Goal: Find specific page/section: Find specific page/section

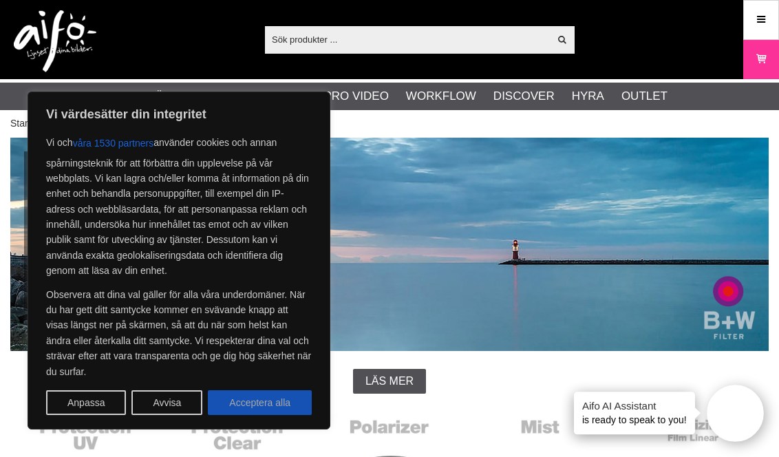
click at [239, 408] on button "Acceptera alla" at bounding box center [260, 402] width 104 height 25
checkbox input "true"
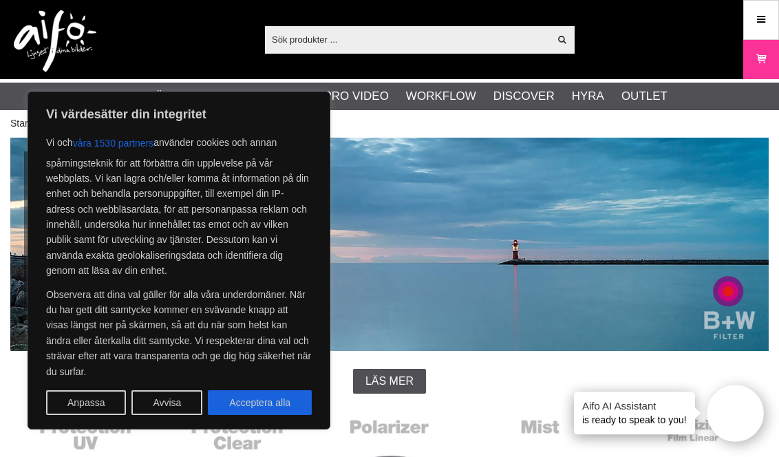
checkbox input "true"
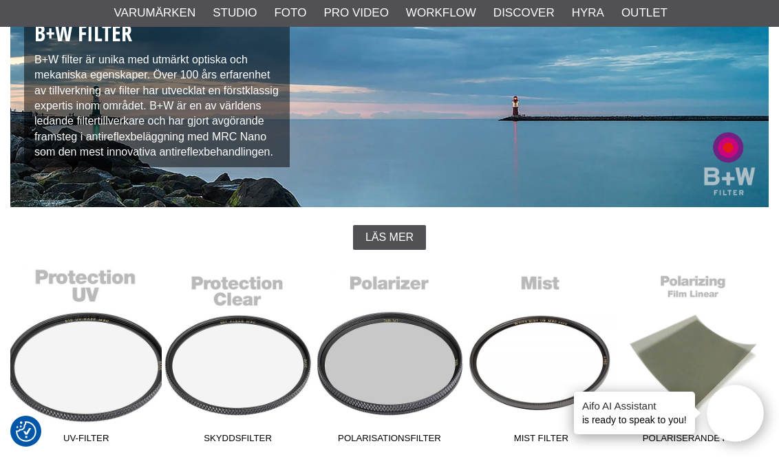
scroll to position [246, 0]
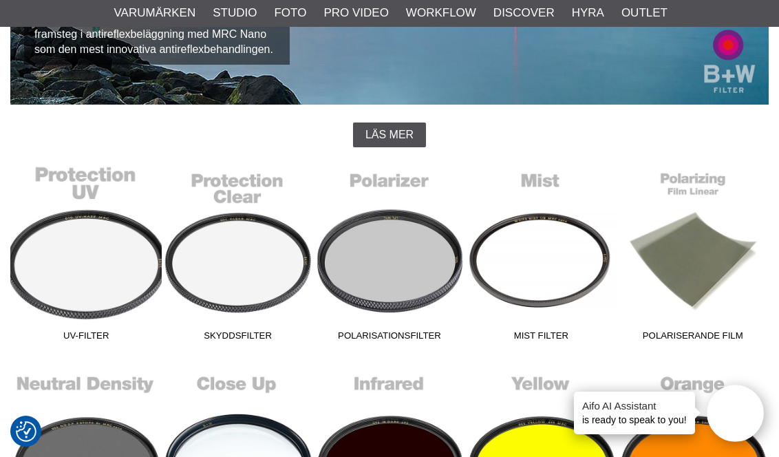
click at [83, 211] on link "UV-Filter" at bounding box center [85, 254] width 151 height 186
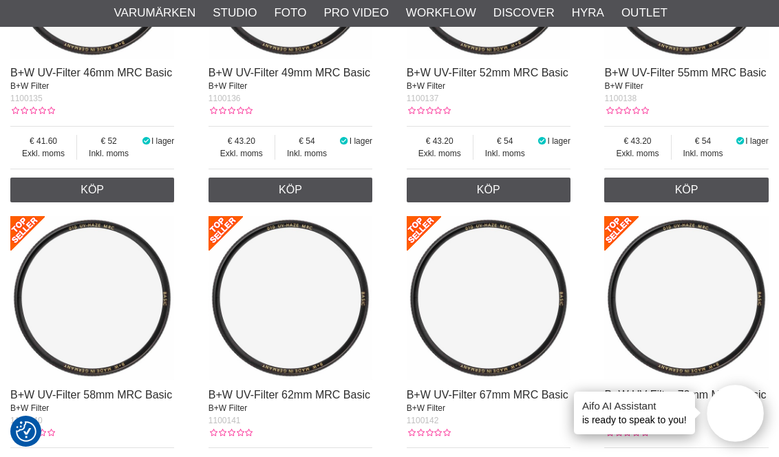
scroll to position [1433, 0]
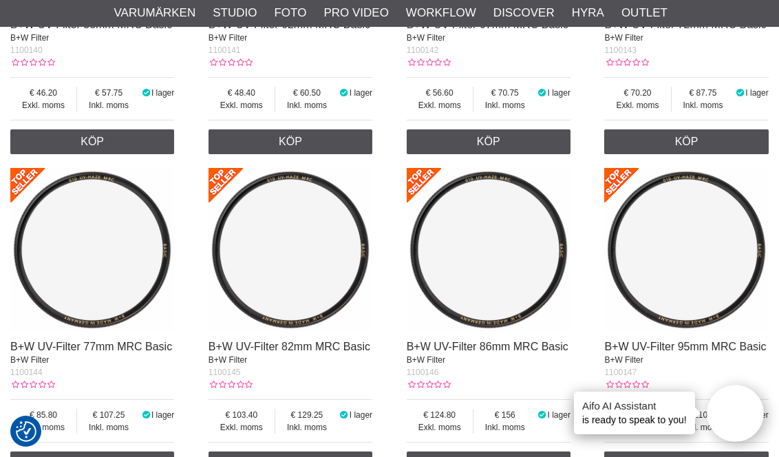
click at [75, 335] on div at bounding box center [92, 254] width 164 height 173
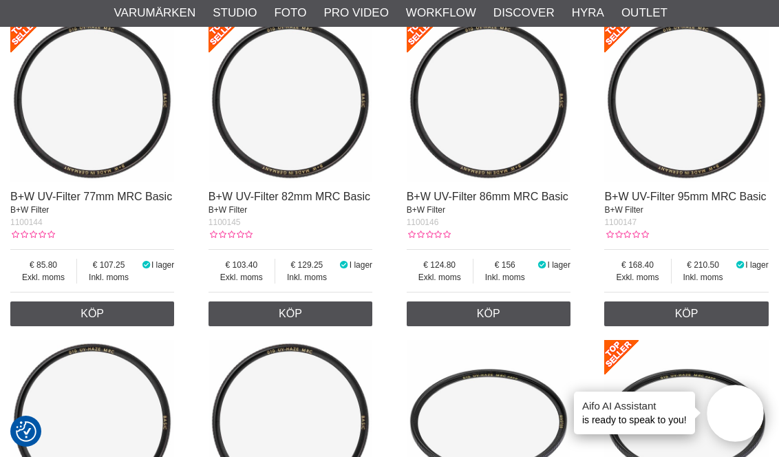
click at [105, 168] on img at bounding box center [92, 100] width 164 height 164
